Goal: Task Accomplishment & Management: Manage account settings

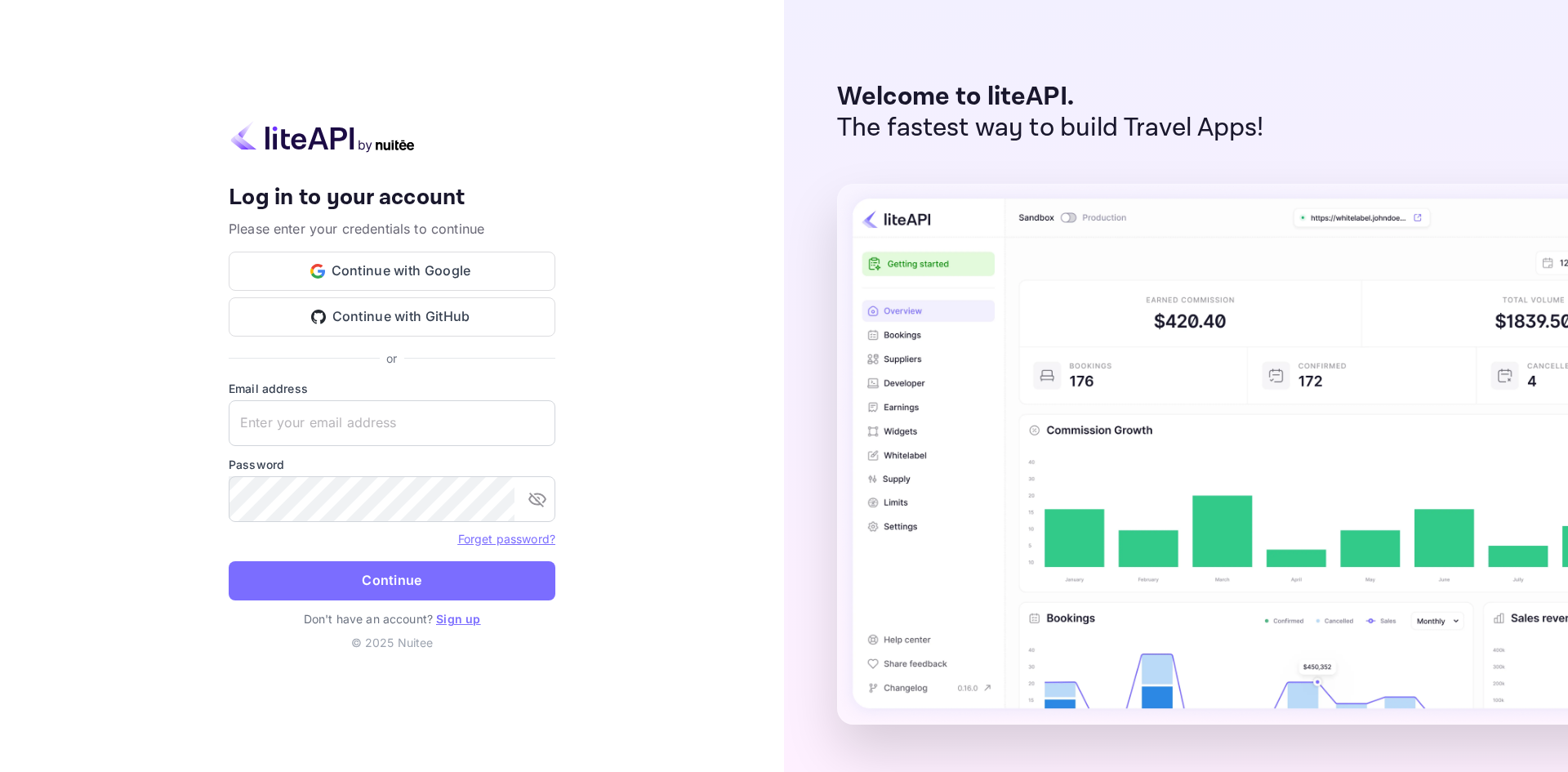
click at [382, 266] on button "Continue with Google" at bounding box center [392, 271] width 327 height 39
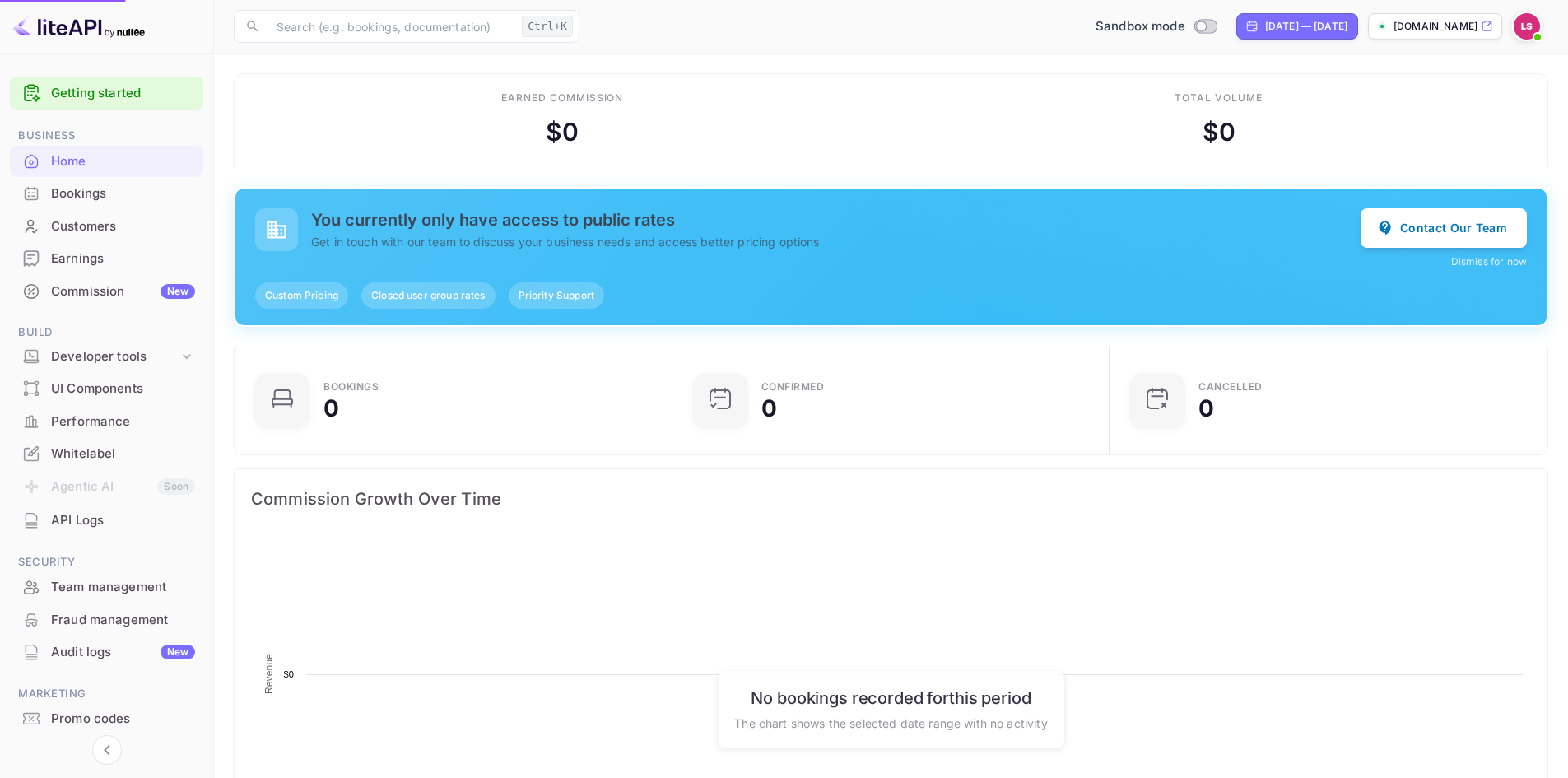
scroll to position [255, 415]
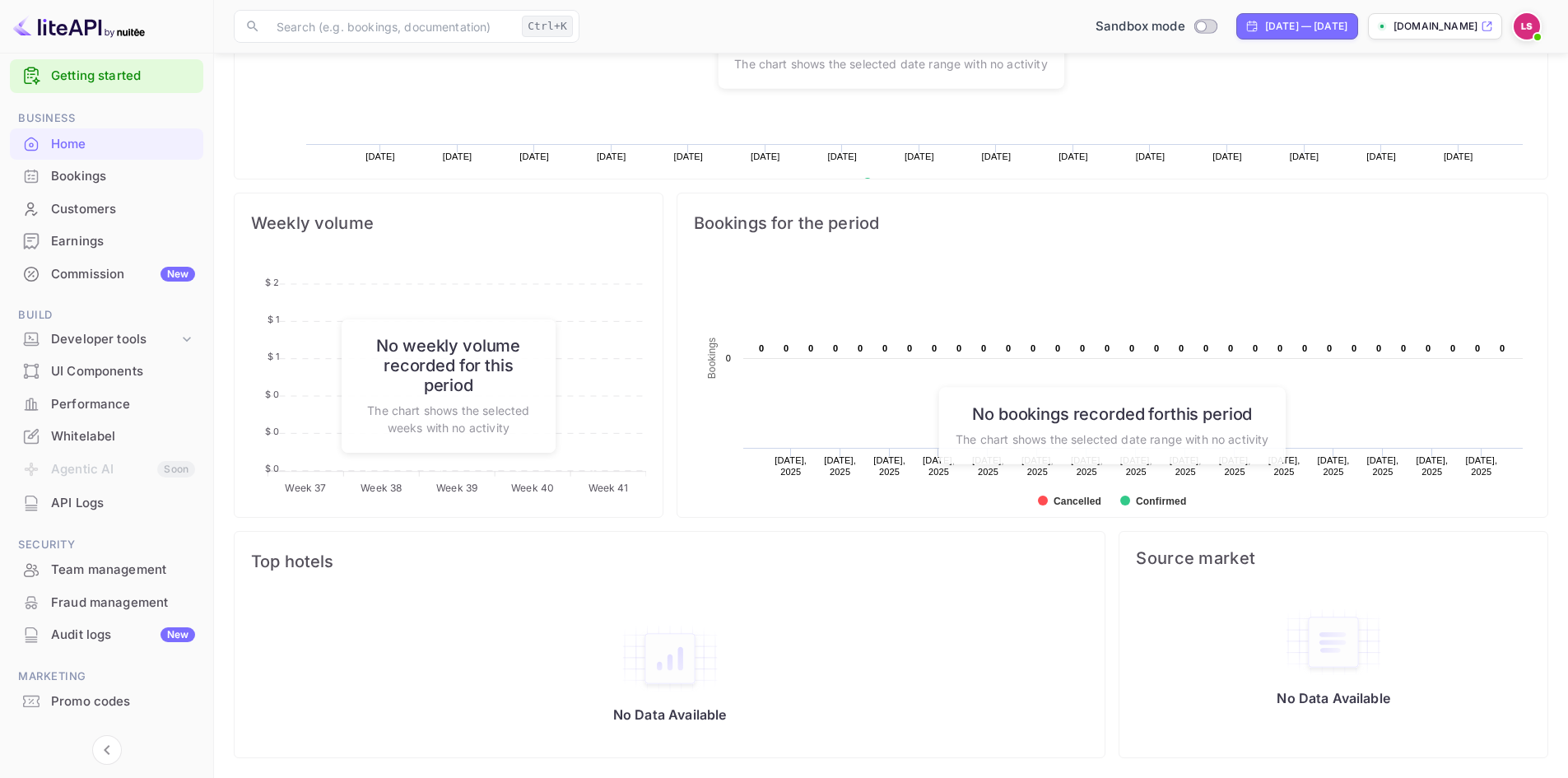
scroll to position [48, 0]
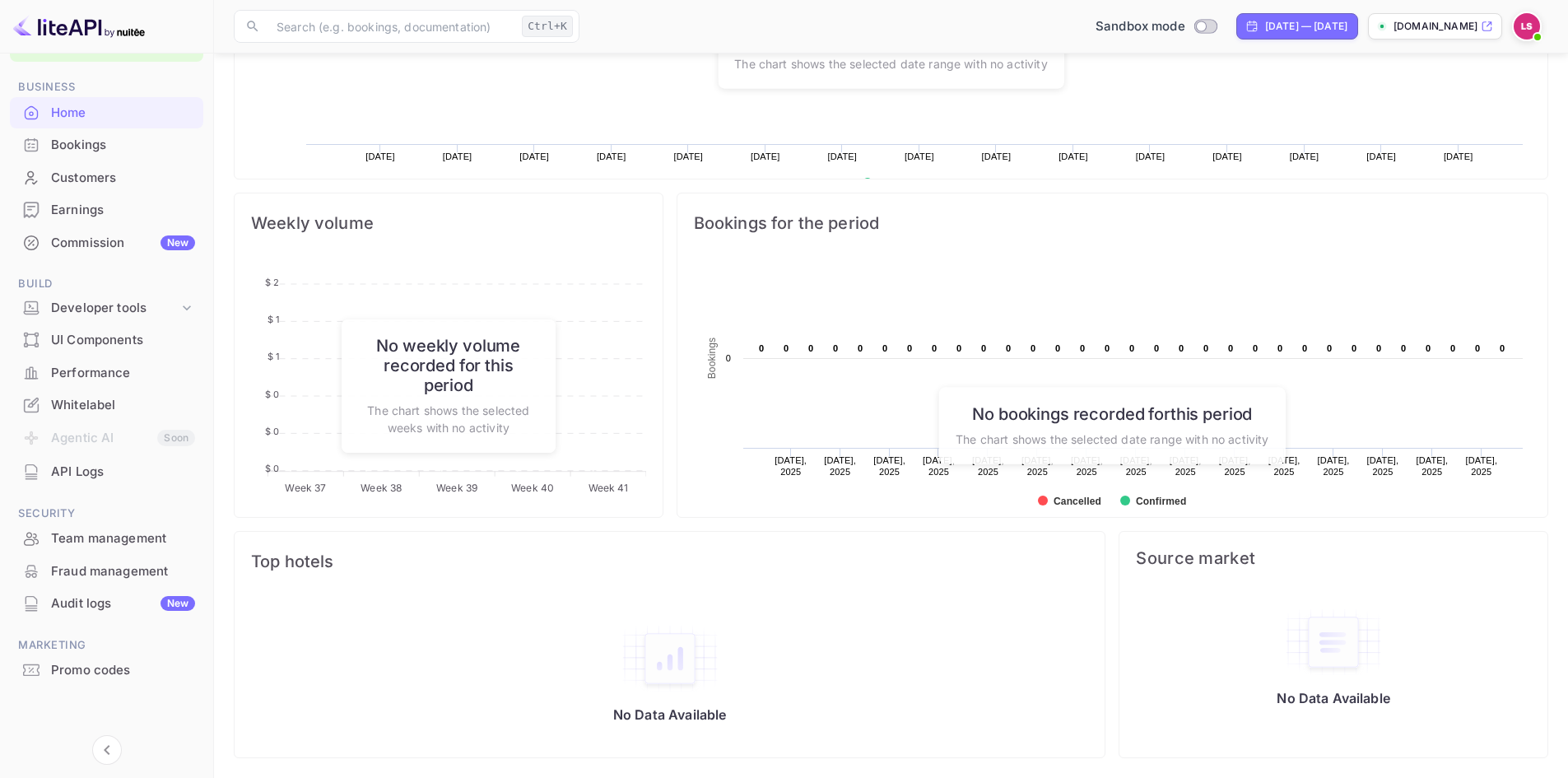
click at [80, 417] on div "Whitelabel" at bounding box center [106, 405] width 193 height 32
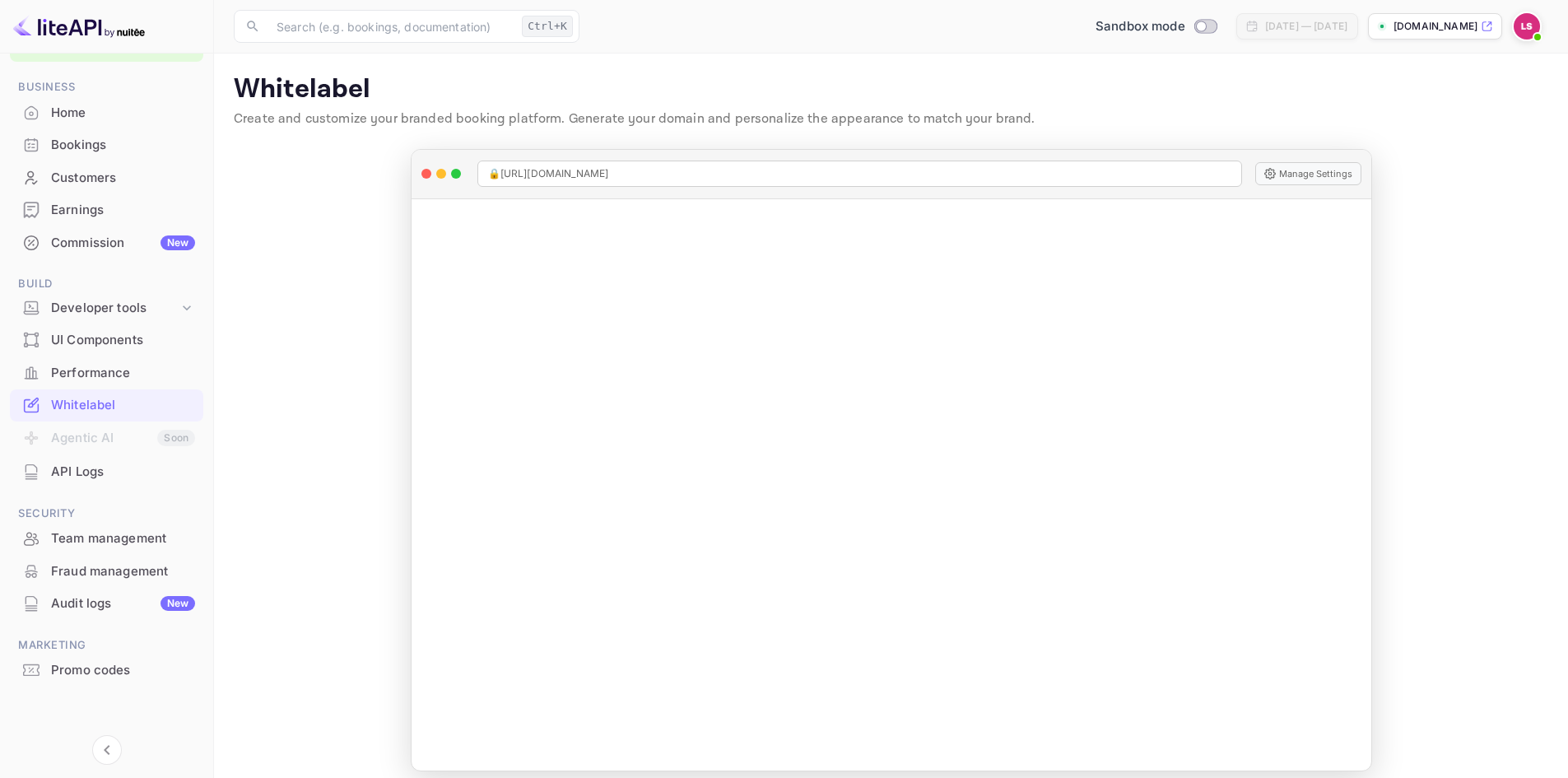
click at [107, 368] on div "Performance" at bounding box center [122, 373] width 144 height 19
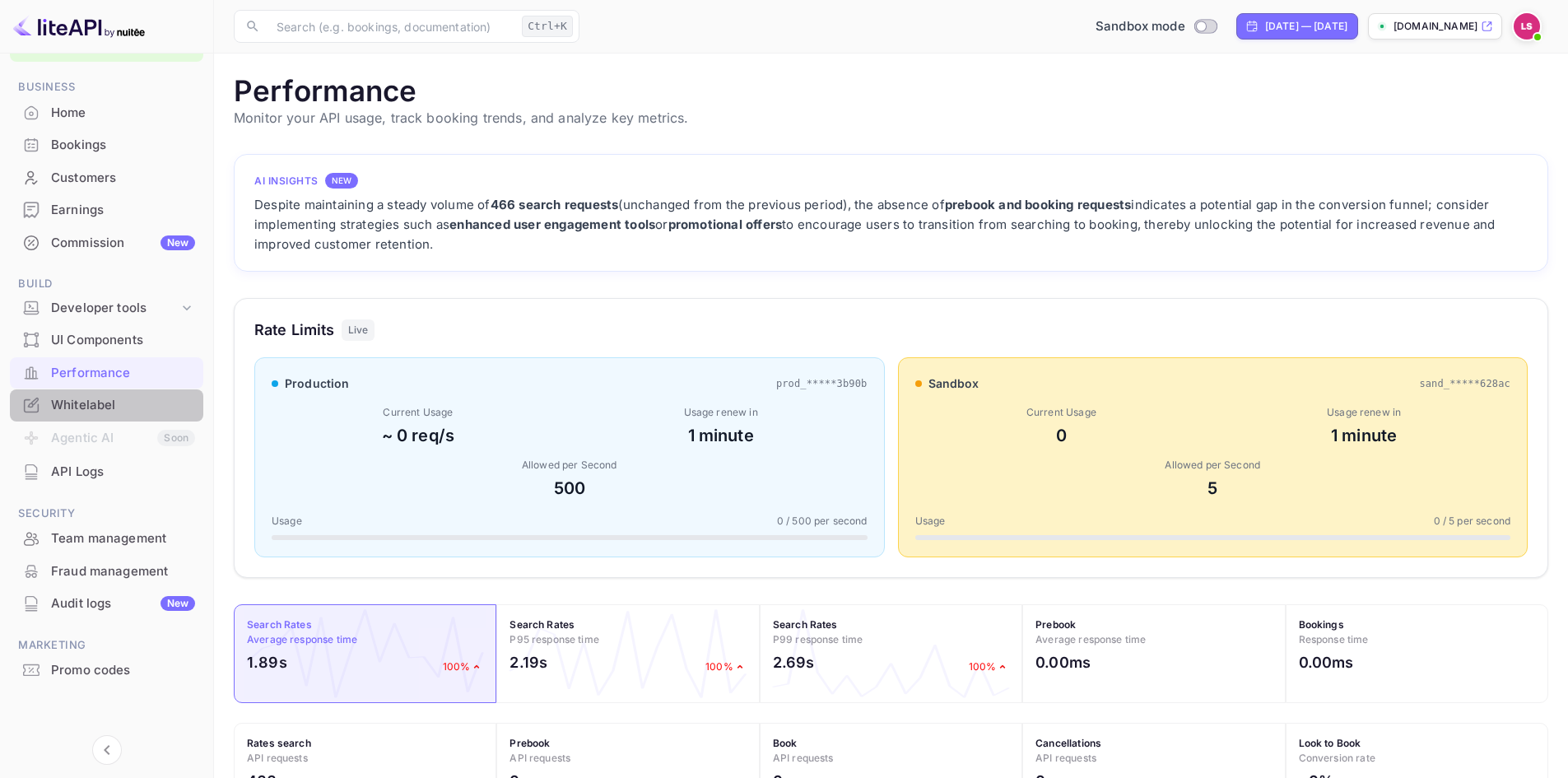
click at [60, 407] on div "Whitelabel" at bounding box center [122, 405] width 144 height 19
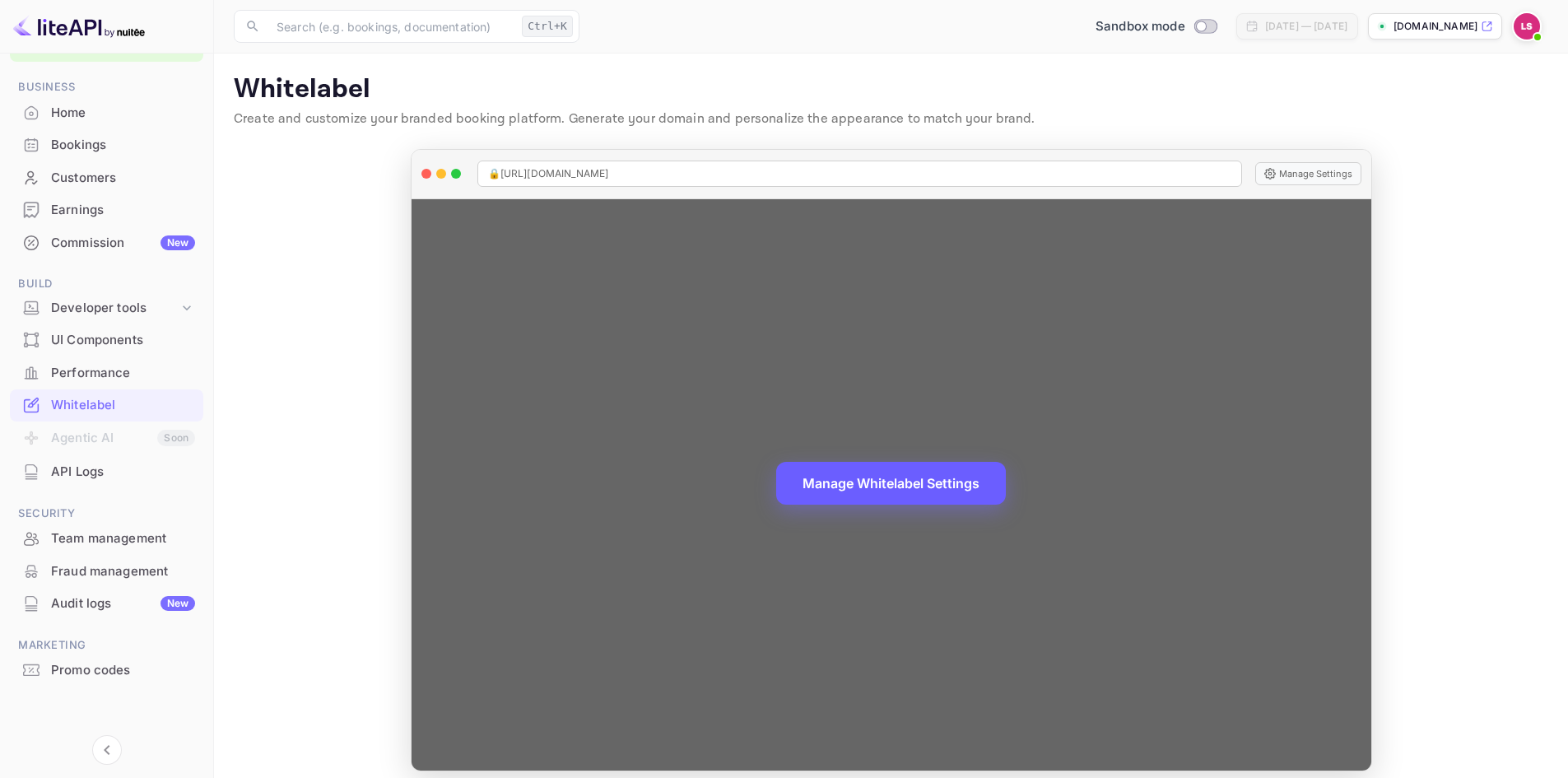
click at [895, 487] on button "Manage Whitelabel Settings" at bounding box center [891, 483] width 229 height 43
